Goal: Navigation & Orientation: Find specific page/section

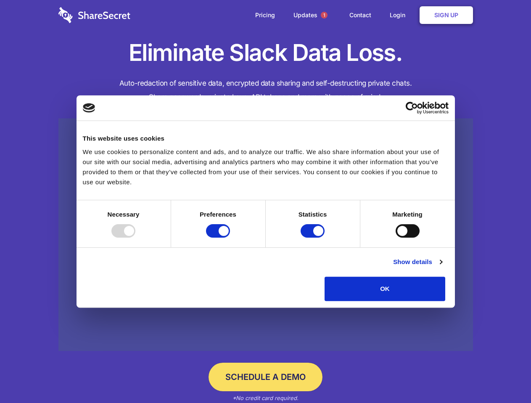
click at [135, 238] on div at bounding box center [123, 230] width 24 height 13
click at [230, 238] on input "Preferences" at bounding box center [218, 230] width 24 height 13
checkbox input "false"
click at [313, 238] on input "Statistics" at bounding box center [312, 230] width 24 height 13
checkbox input "false"
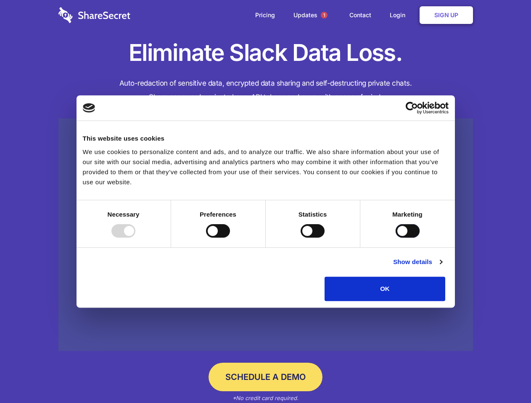
click at [395, 238] on input "Marketing" at bounding box center [407, 230] width 24 height 13
checkbox input "true"
click at [442, 267] on link "Show details" at bounding box center [417, 262] width 49 height 10
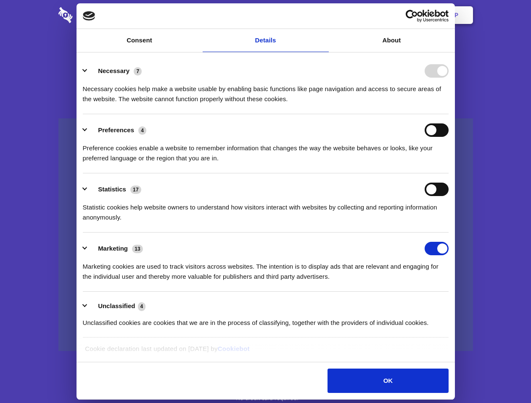
click at [448, 114] on li "Necessary 7 Necessary cookies help make a website usable by enabling basic func…" at bounding box center [266, 84] width 366 height 59
click at [324, 15] on span "1" at bounding box center [324, 15] width 7 height 7
